Goal: Find specific page/section

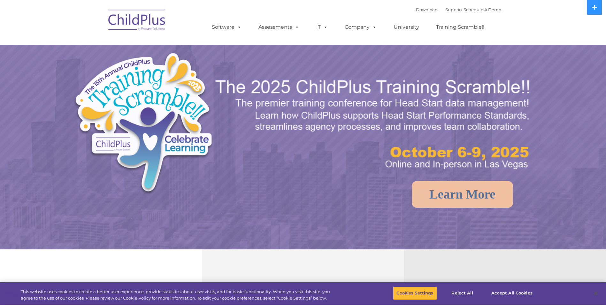
select select "MEDIUM"
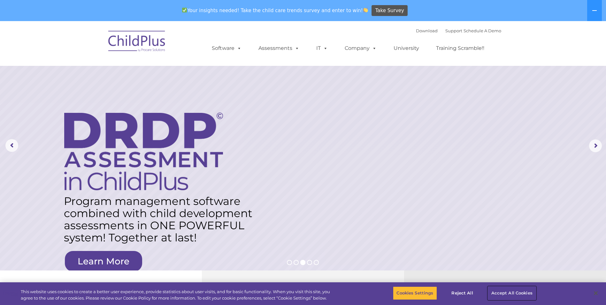
click at [508, 292] on button "Accept All Cookies" at bounding box center [512, 292] width 48 height 13
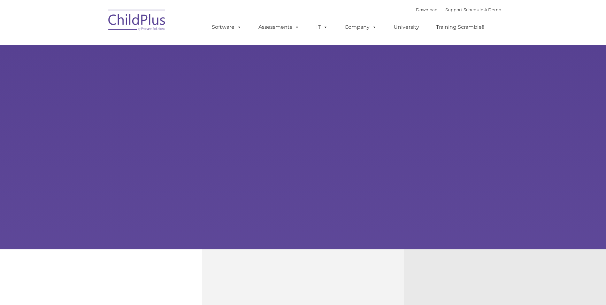
type input ""
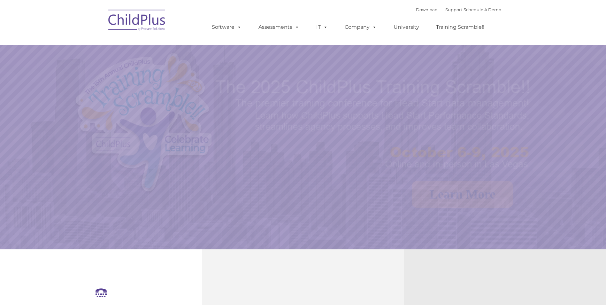
select select "MEDIUM"
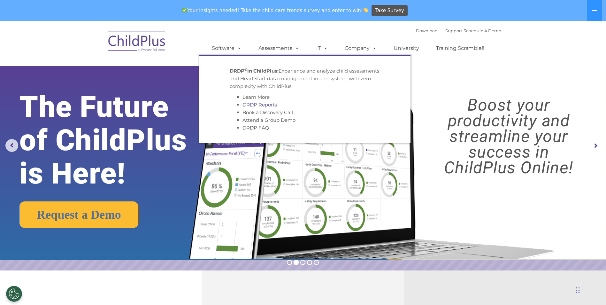
click at [272, 103] on link "DRDP Reports" at bounding box center [260, 105] width 35 height 6
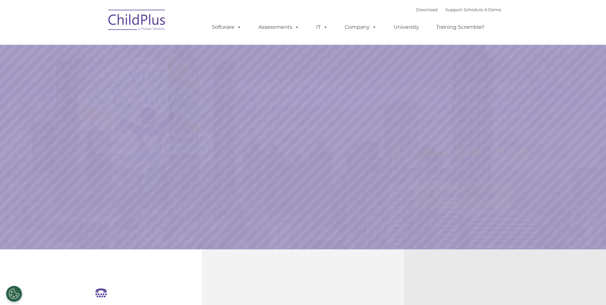
select select "MEDIUM"
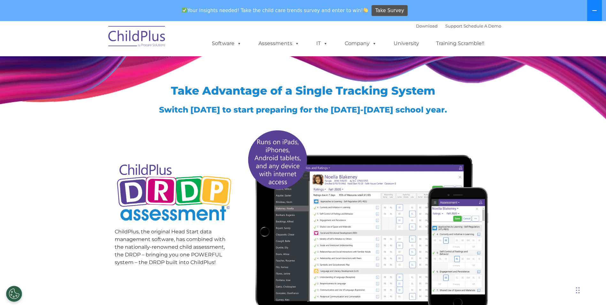
click at [593, 10] on icon at bounding box center [594, 10] width 5 height 5
